Goal: Task Accomplishment & Management: Manage account settings

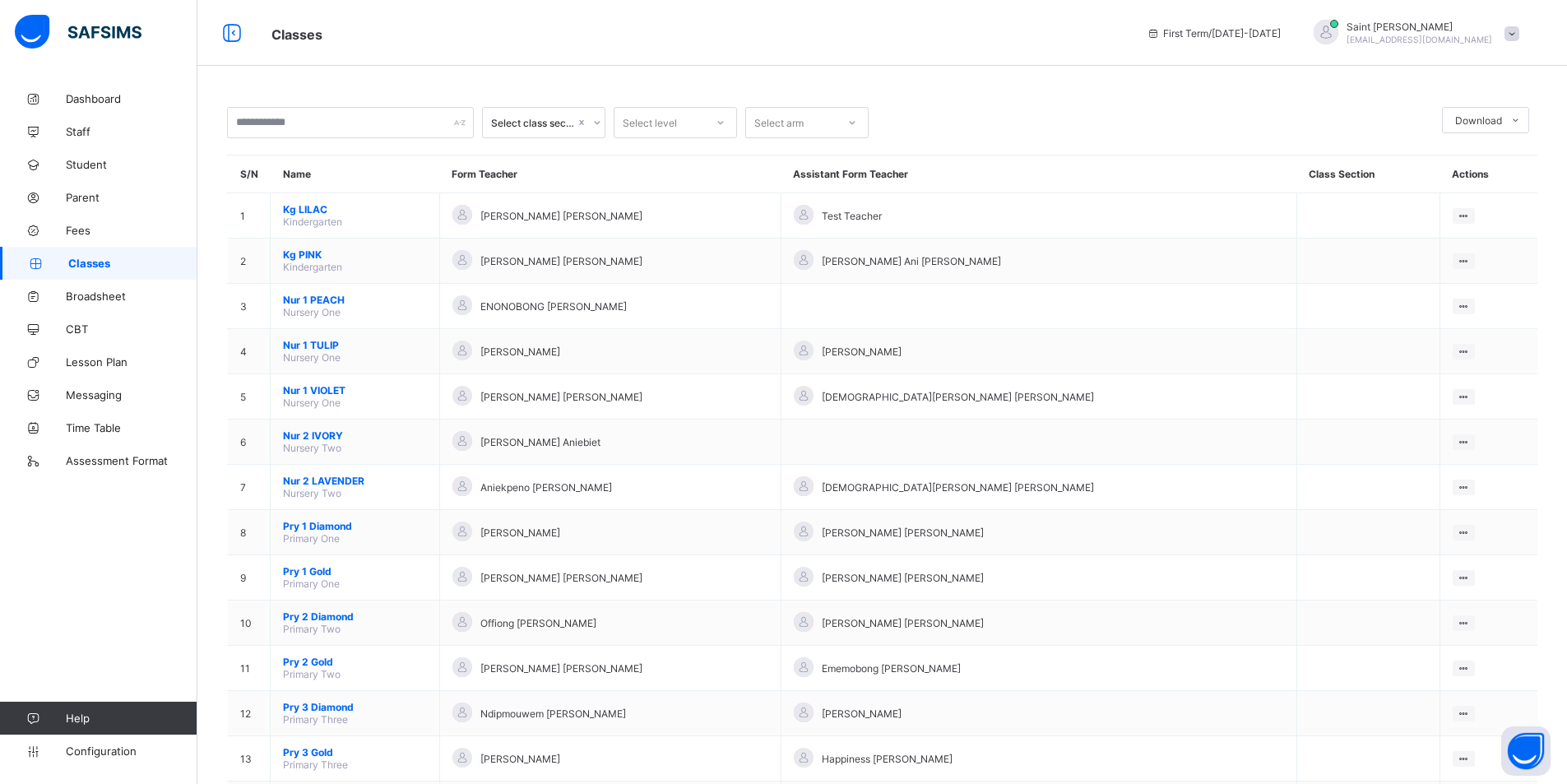
click at [113, 718] on span "Help" at bounding box center [131, 718] width 131 height 13
click at [33, 715] on icon at bounding box center [32, 718] width 66 height 12
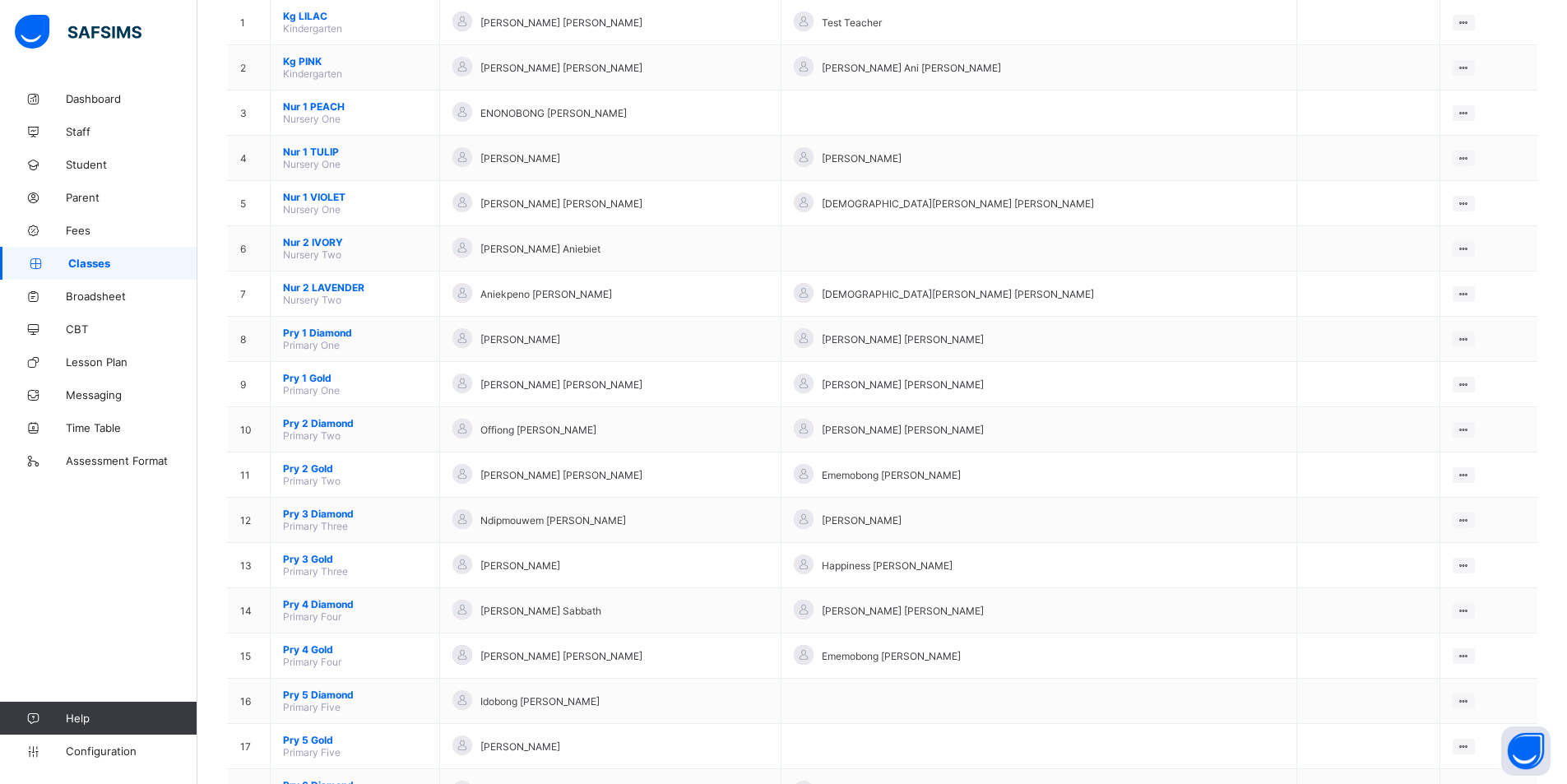
scroll to position [310, 0]
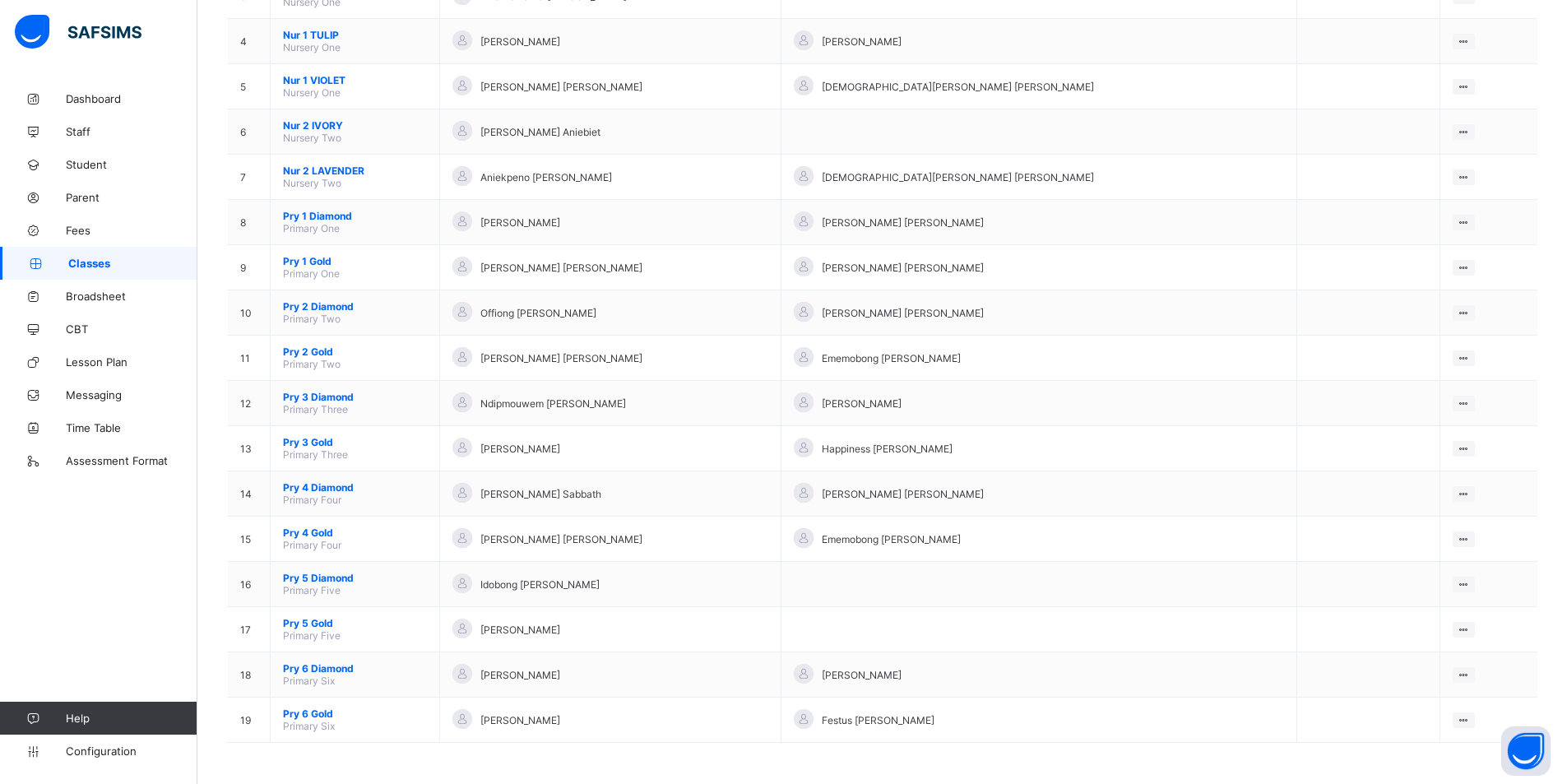
click at [116, 717] on span "Help" at bounding box center [131, 718] width 131 height 13
drag, startPoint x: 88, startPoint y: 720, endPoint x: 53, endPoint y: 531, distance: 192.2
click at [53, 531] on div "Dashboard Staff Student Parent Fees Classes Broadsheet CBT Lesson Plan Messagin…" at bounding box center [99, 424] width 197 height 718
click at [110, 716] on span "Help" at bounding box center [131, 718] width 131 height 13
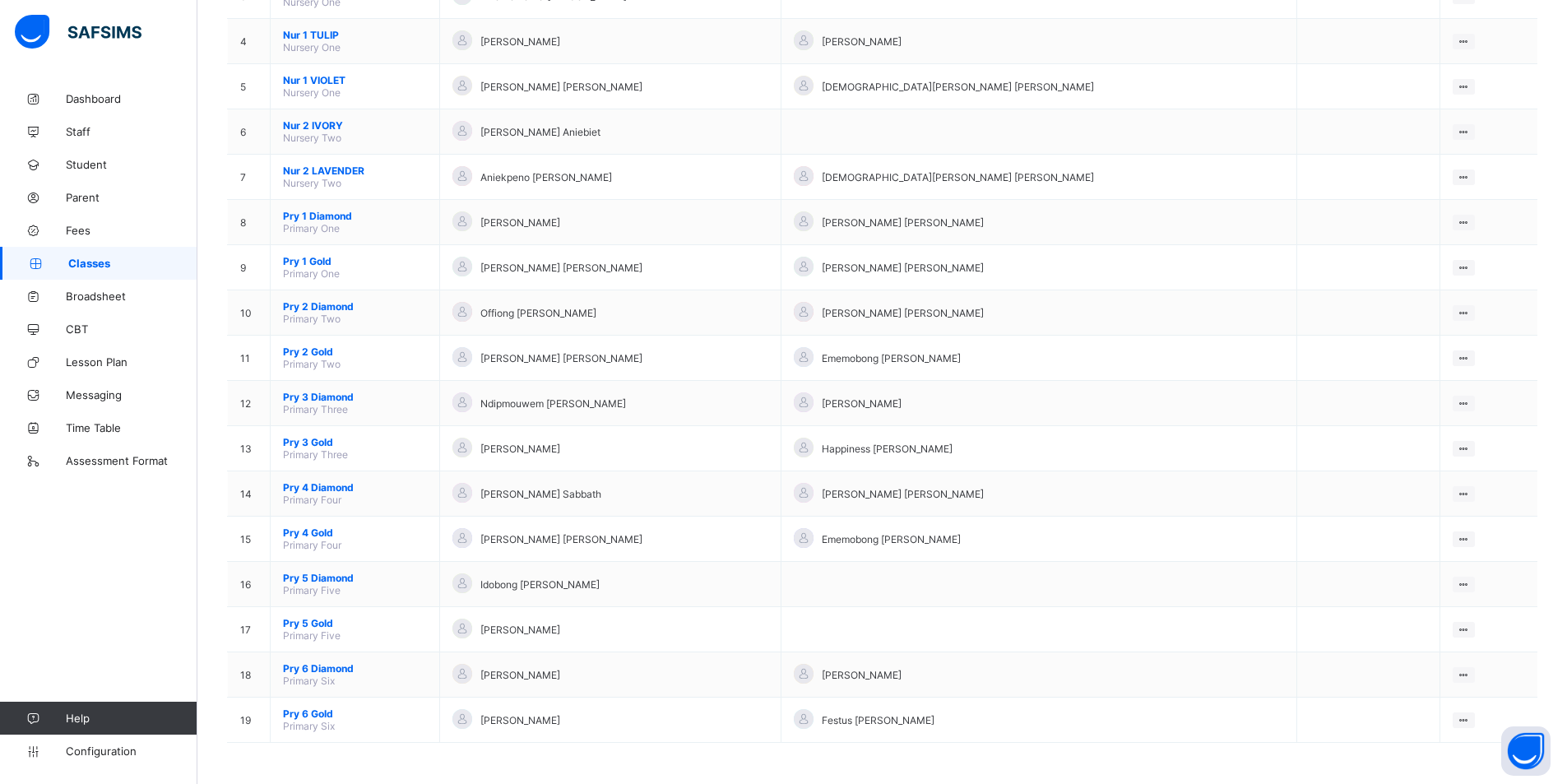
click at [95, 716] on span "Help" at bounding box center [131, 718] width 131 height 13
click at [97, 757] on link "Configuration" at bounding box center [98, 751] width 197 height 33
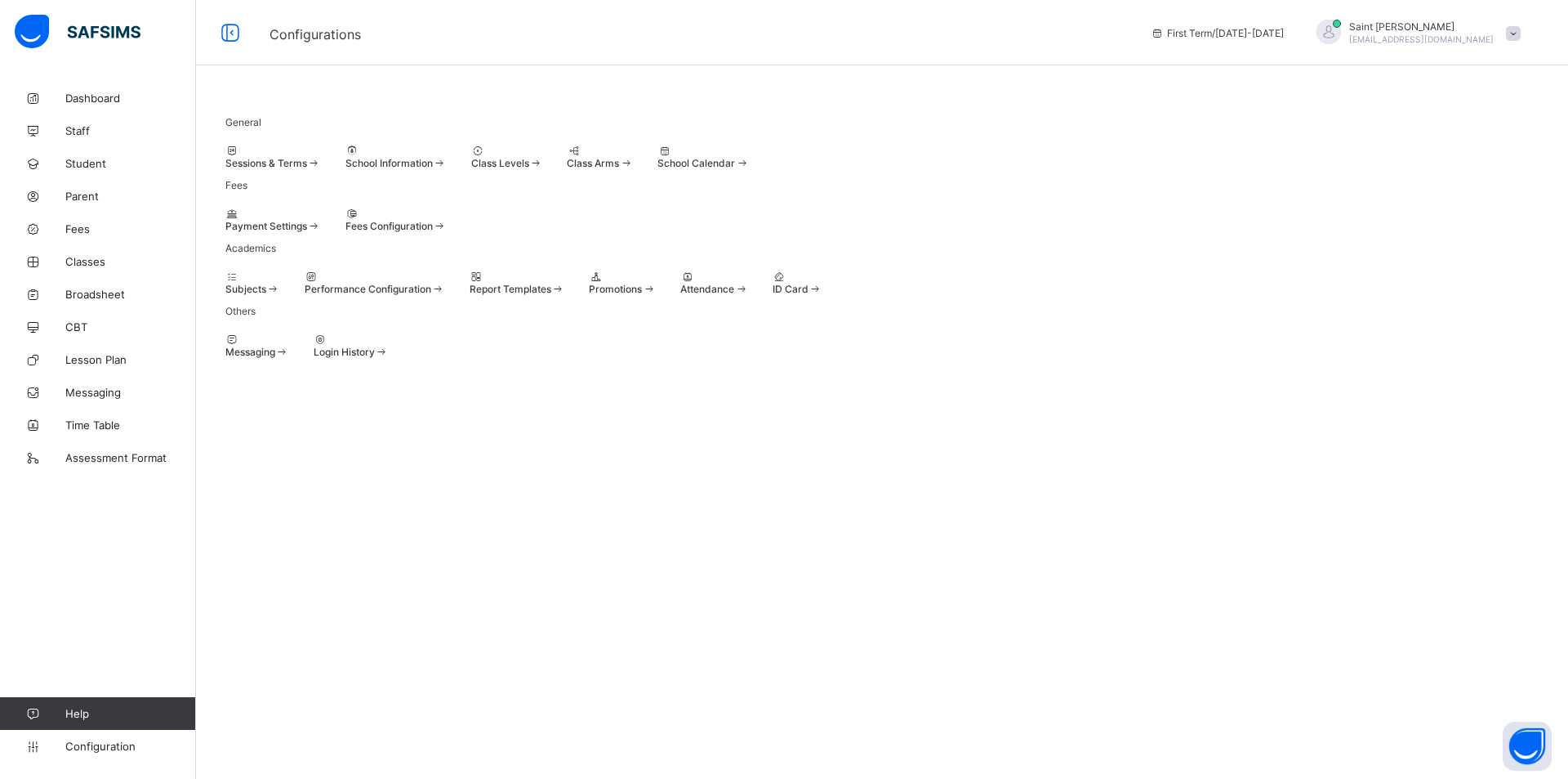
click at [282, 168] on span "Sessions & Terms" at bounding box center [266, 162] width 82 height 12
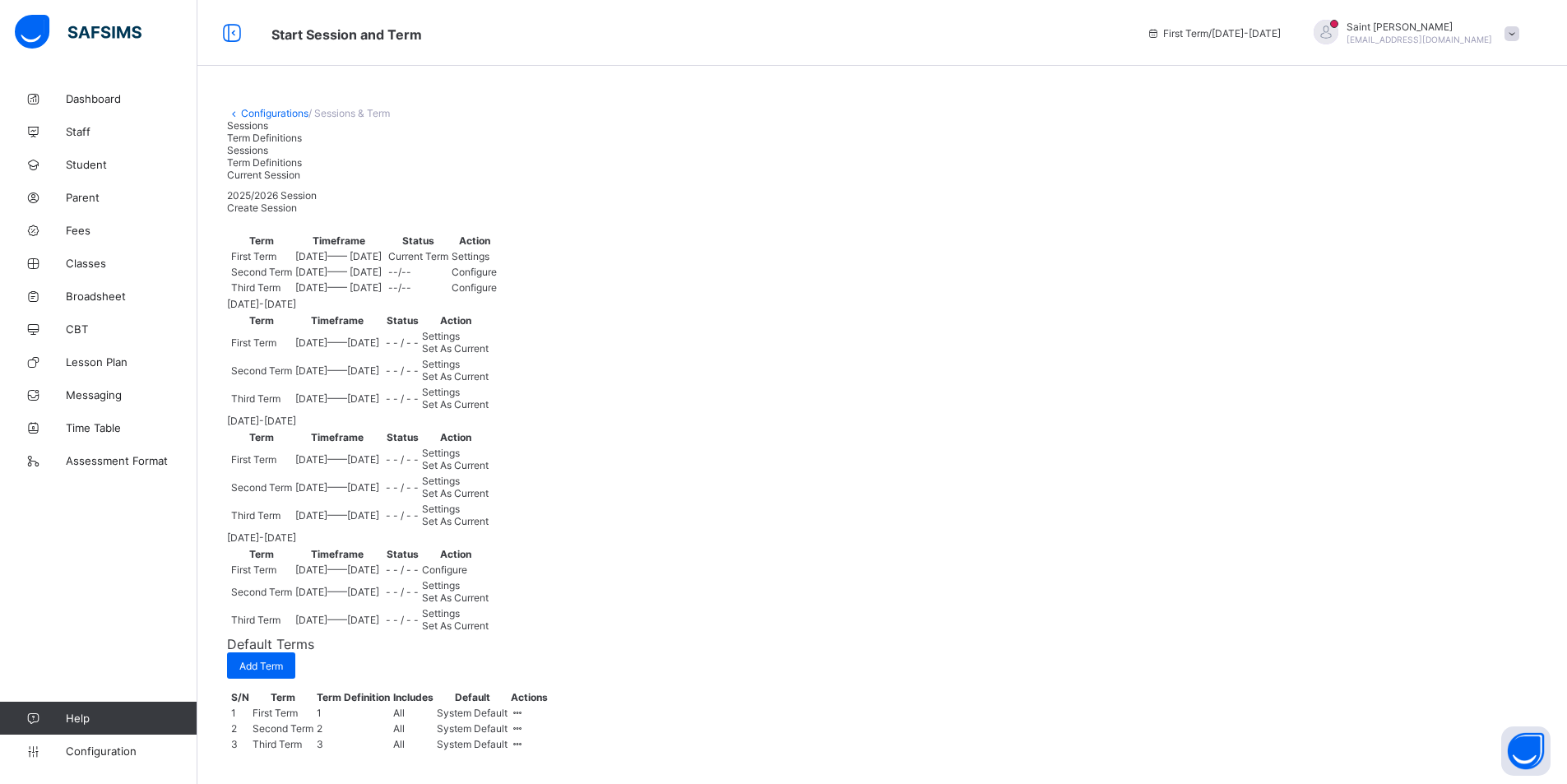
click at [489, 262] on span "Settings" at bounding box center [470, 255] width 38 height 12
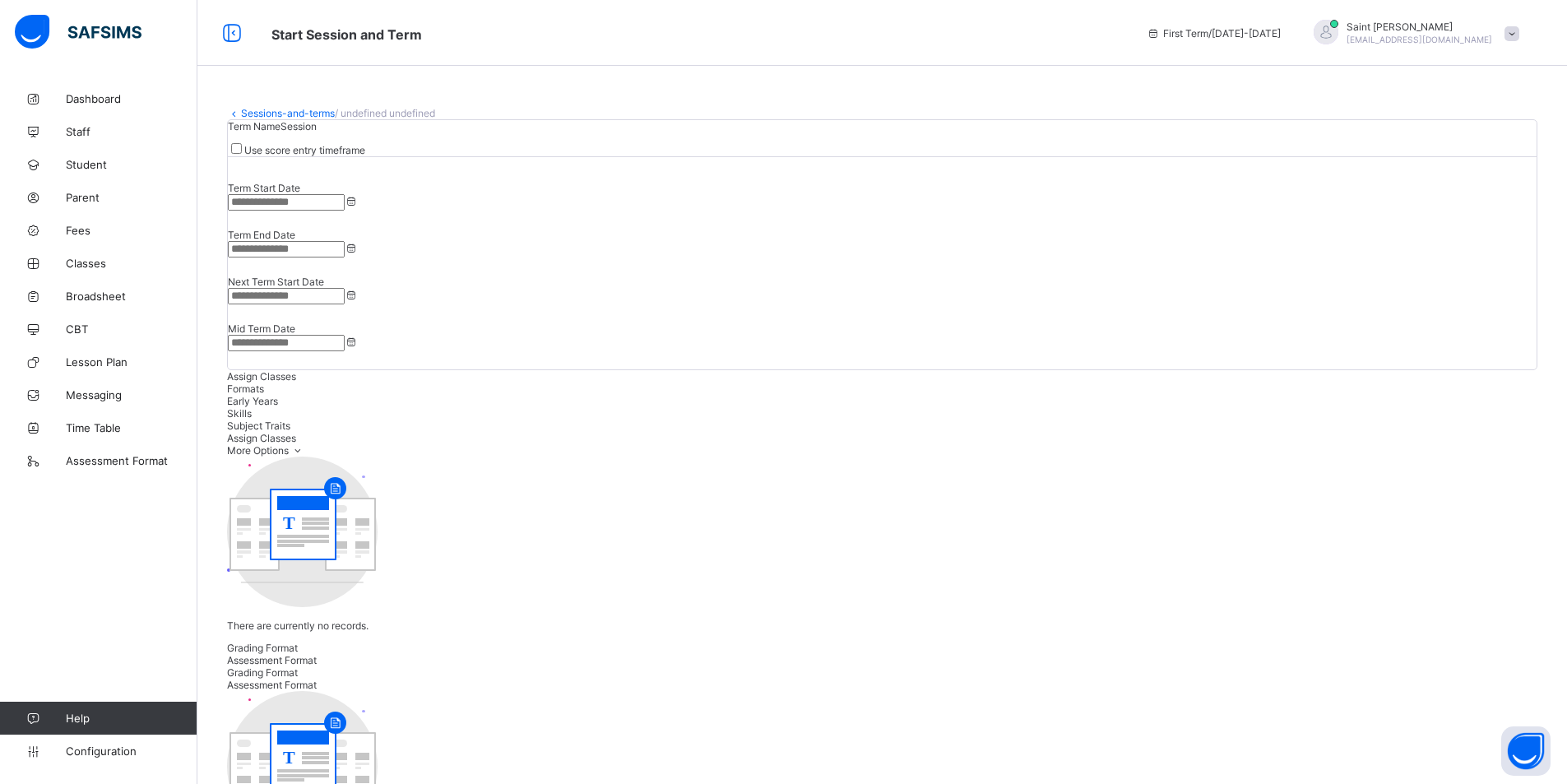
type input "**********"
